Goal: Task Accomplishment & Management: Manage account settings

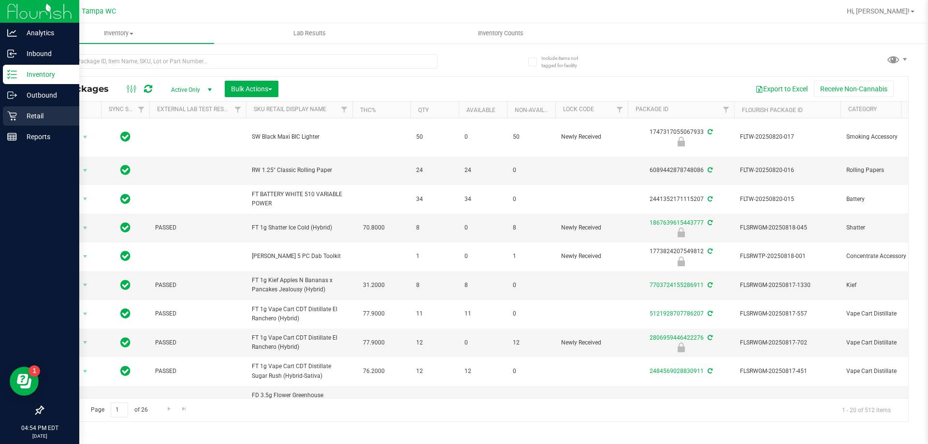
click at [20, 117] on p "Retail" at bounding box center [46, 116] width 58 height 12
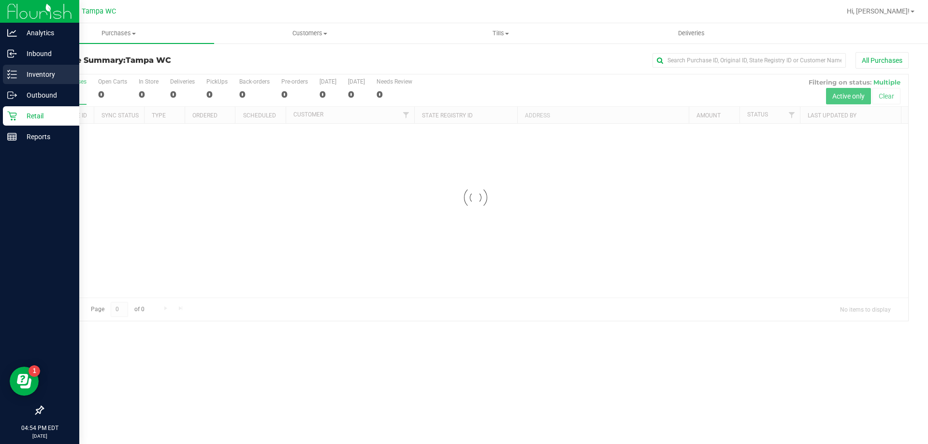
click at [26, 72] on p "Inventory" at bounding box center [46, 75] width 58 height 12
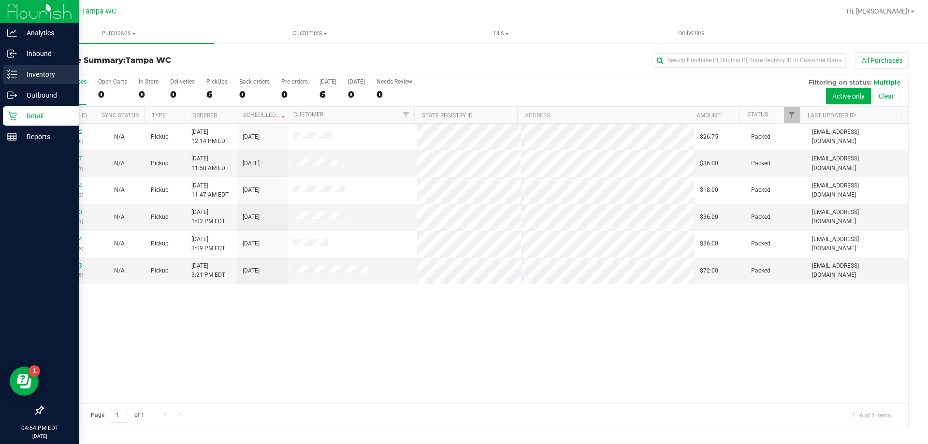
click at [27, 73] on p "Inventory" at bounding box center [46, 75] width 58 height 12
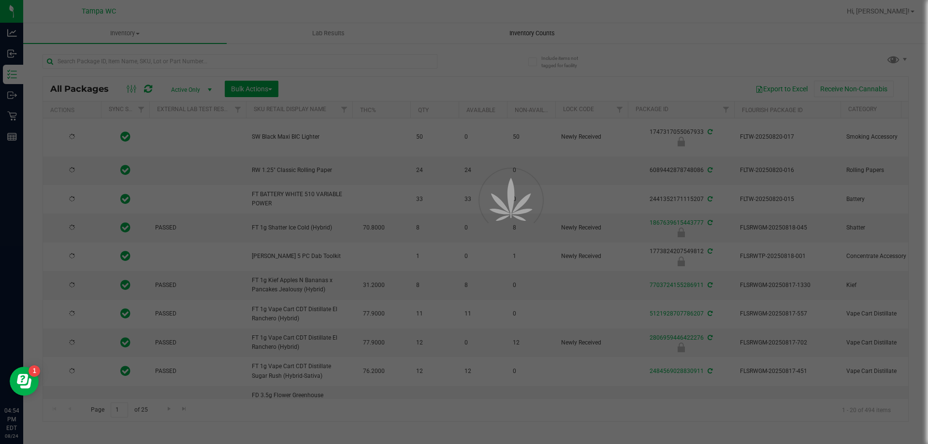
type input "[DATE]"
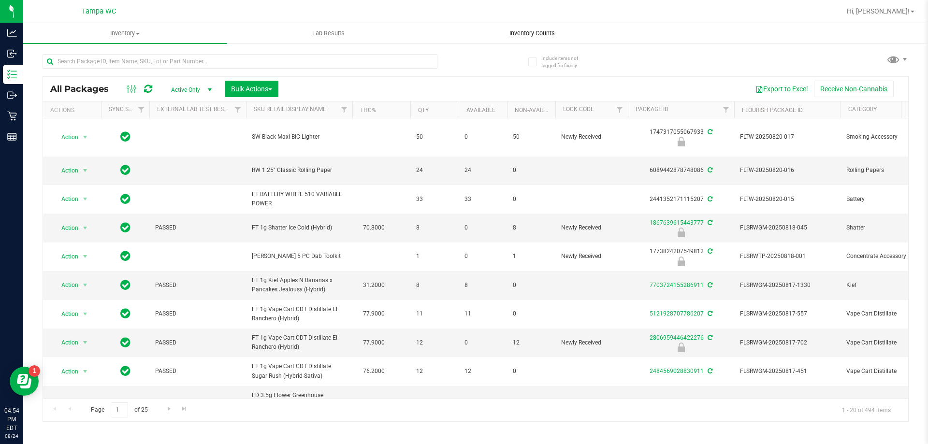
click at [528, 33] on span "Inventory Counts" at bounding box center [532, 33] width 72 height 9
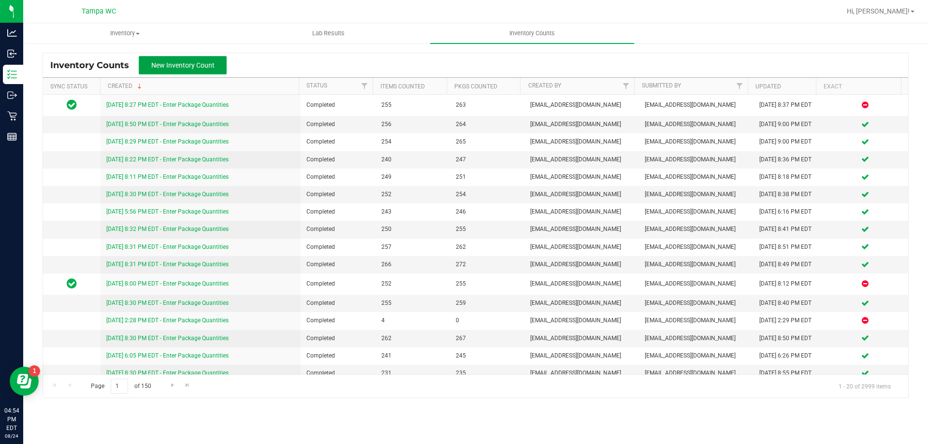
click at [197, 67] on span "New Inventory Count" at bounding box center [182, 65] width 63 height 8
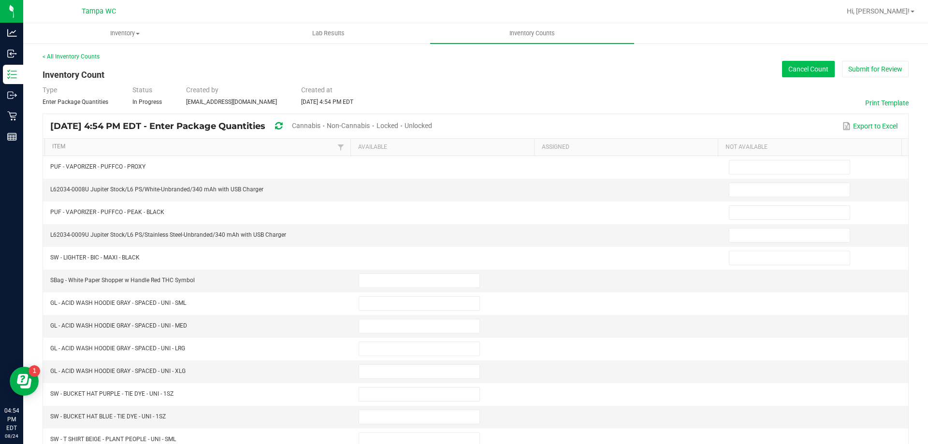
click at [790, 76] on button "Cancel Count" at bounding box center [808, 69] width 53 height 16
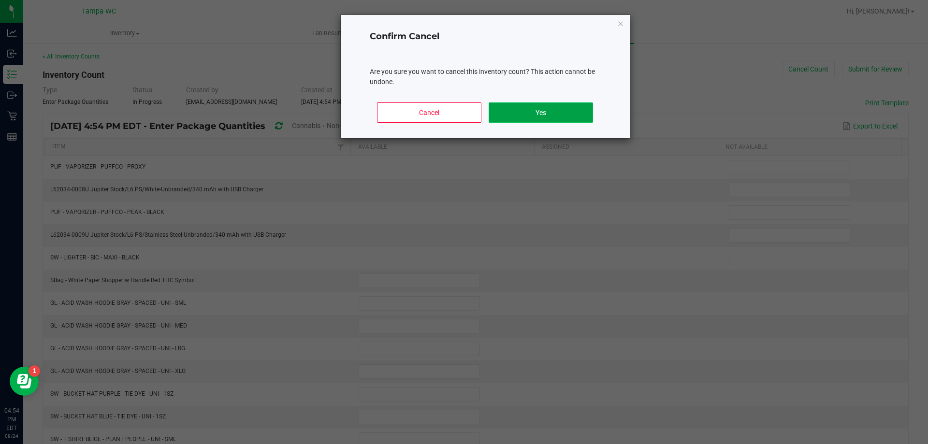
click at [560, 112] on button "Yes" at bounding box center [541, 112] width 104 height 20
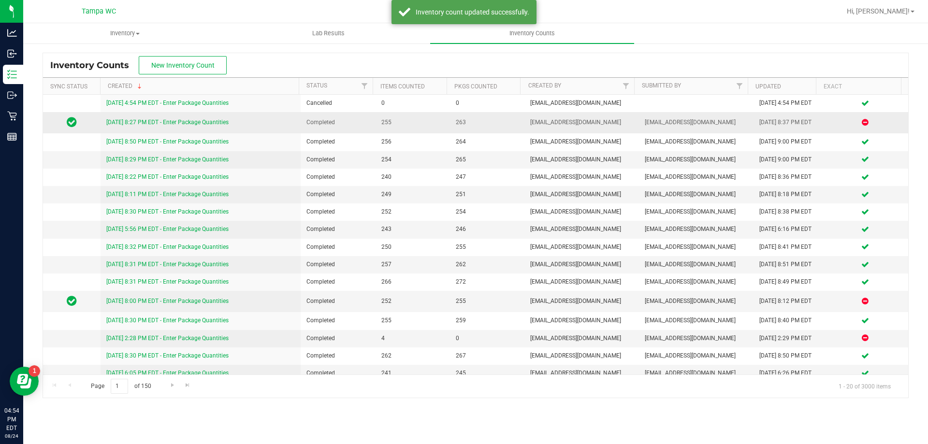
click at [133, 120] on link "[DATE] 8:27 PM EDT - Enter Package Quantities" at bounding box center [167, 122] width 122 height 7
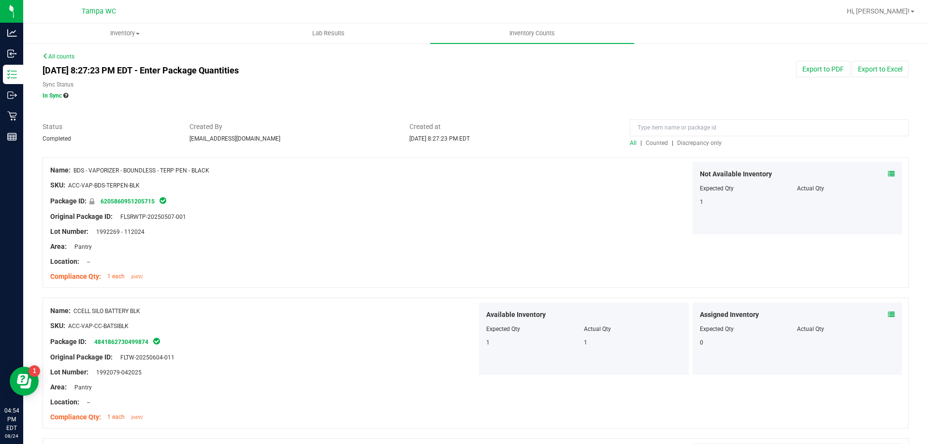
click at [693, 143] on span "Discrepancy only" at bounding box center [699, 143] width 44 height 7
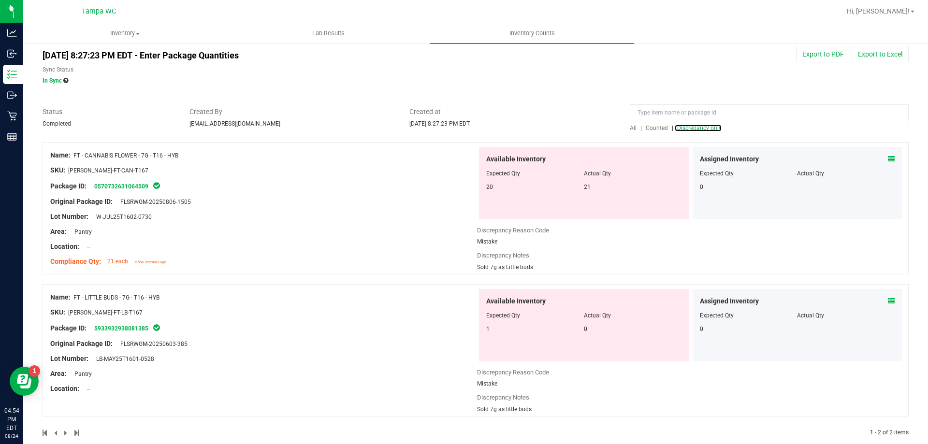
scroll to position [30, 0]
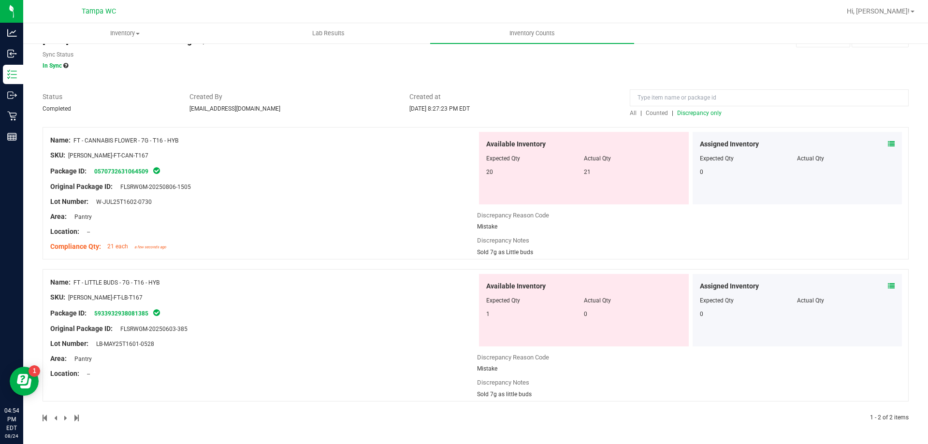
click at [323, 212] on div "Area: Pantry" at bounding box center [263, 217] width 427 height 10
click at [646, 113] on span "Counted" at bounding box center [657, 113] width 22 height 7
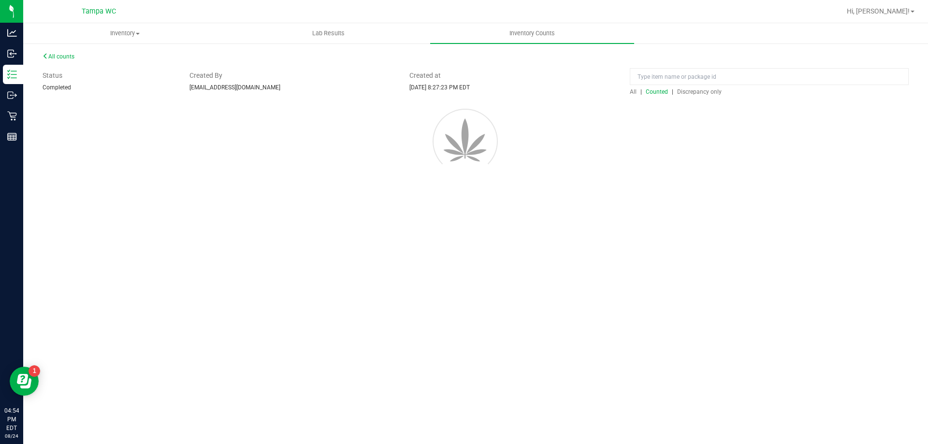
scroll to position [0, 0]
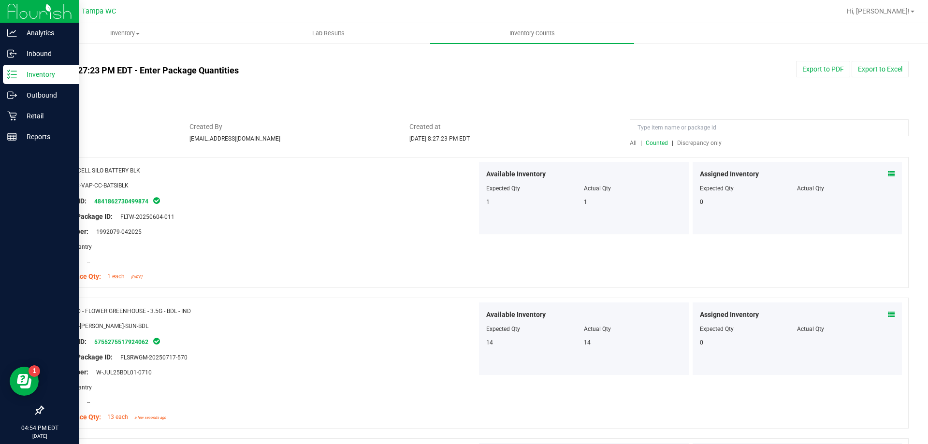
click at [16, 74] on line at bounding box center [13, 74] width 5 height 0
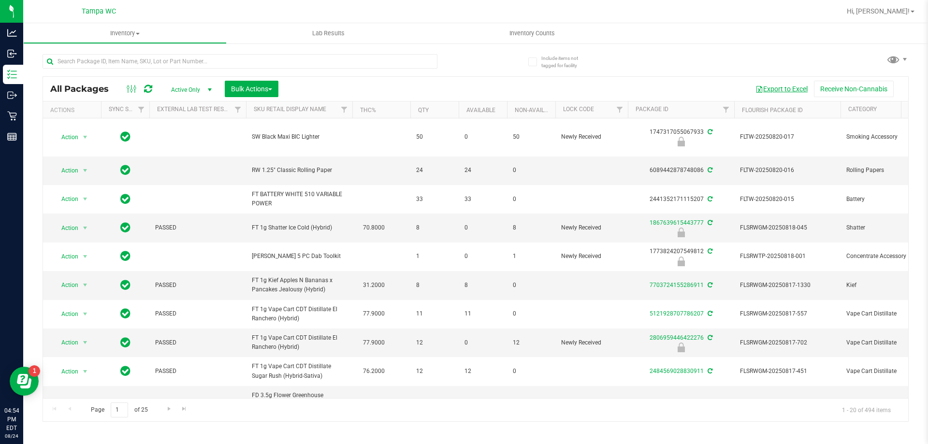
click at [777, 88] on button "Export to Excel" at bounding box center [781, 89] width 65 height 16
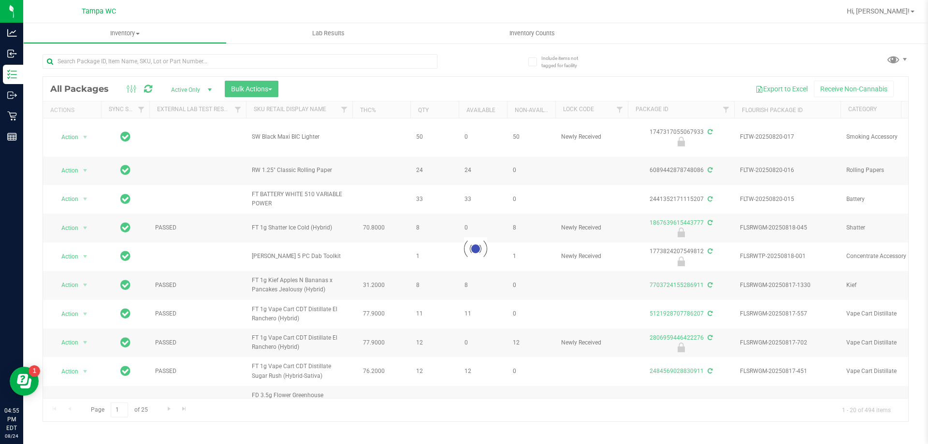
click at [692, 74] on div "Loading... All Packages Active Only Active Only Lab Samples Locked All External…" at bounding box center [476, 233] width 866 height 377
